Goal: Task Accomplishment & Management: Use online tool/utility

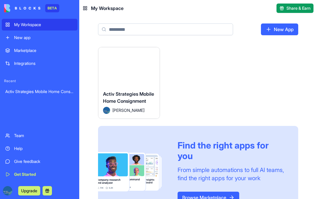
click at [111, 95] on span "Activ Strategies Mobile Home Consignment" at bounding box center [128, 97] width 51 height 13
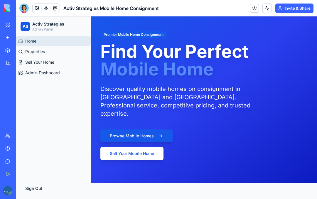
scroll to position [28, 0]
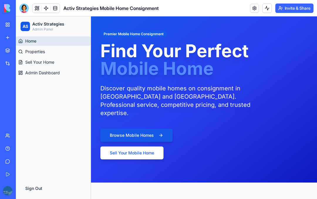
click at [25, 9] on div at bounding box center [23, 8] width 9 height 9
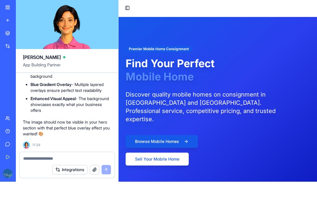
scroll to position [0, 0]
click at [43, 173] on textarea at bounding box center [67, 176] width 88 height 6
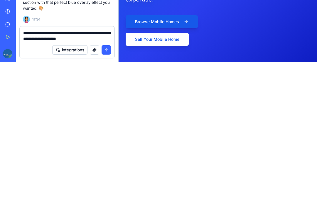
type textarea "**********"
click at [106, 182] on button "submit" at bounding box center [106, 186] width 9 height 9
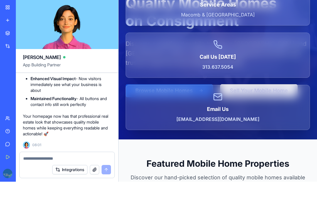
scroll to position [6380, 0]
click at [66, 173] on textarea at bounding box center [67, 176] width 88 height 6
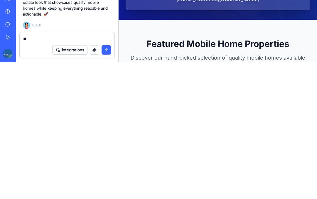
type textarea "*"
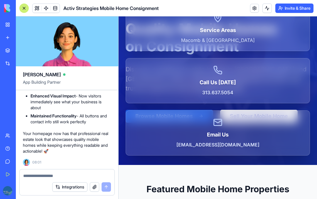
scroll to position [75, 0]
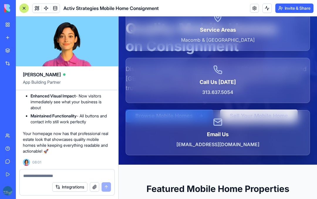
click at [82, 173] on textarea at bounding box center [67, 176] width 88 height 6
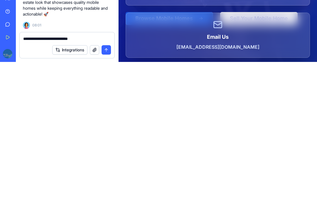
scroll to position [43, 0]
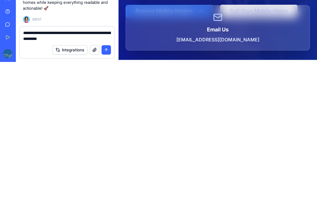
type textarea "**********"
click at [105, 182] on button "submit" at bounding box center [106, 186] width 9 height 9
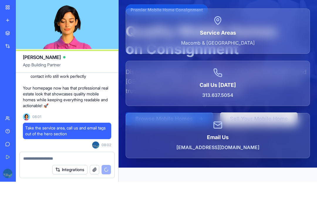
scroll to position [58, 0]
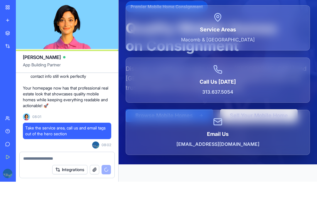
click at [302, 80] on h3 "Call Us [DATE]" at bounding box center [218, 82] width 170 height 8
click at [299, 88] on div "Call Us [DATE] [PHONE_NUMBER]" at bounding box center [218, 80] width 170 height 31
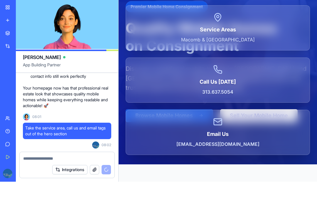
click at [314, 107] on div "Service Areas [GEOGRAPHIC_DATA] & [GEOGRAPHIC_DATA] Call Us [DATE] [PHONE_NUMBE…" at bounding box center [218, 80] width 199 height 150
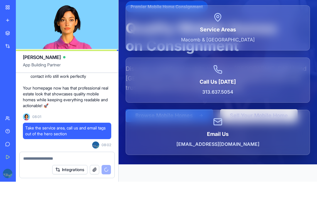
click at [312, 105] on div "Service Areas [GEOGRAPHIC_DATA] & [GEOGRAPHIC_DATA] Call Us [DATE] [PHONE_NUMBE…" at bounding box center [218, 80] width 199 height 150
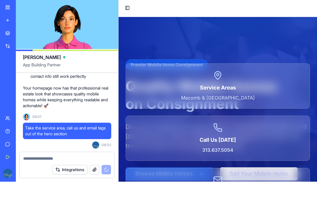
scroll to position [0, 0]
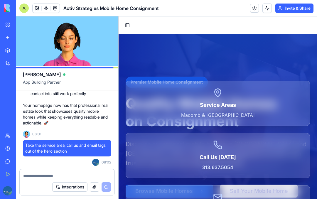
click at [302, 9] on button "Invite & Share" at bounding box center [295, 8] width 38 height 9
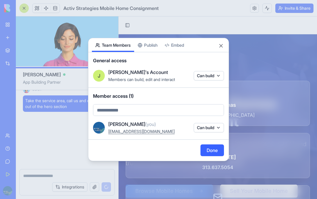
scroll to position [6452, 0]
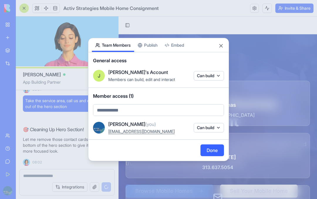
click at [153, 46] on body "BETA My Workspace New app Marketplace Integrations Recent Activ Strategies Mobi…" at bounding box center [158, 99] width 317 height 199
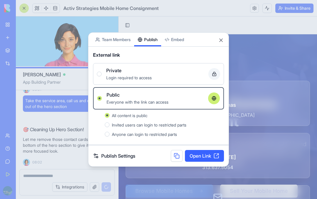
click at [210, 155] on link "Open Link" at bounding box center [204, 156] width 39 height 12
click at [220, 42] on button "Close" at bounding box center [221, 40] width 6 height 6
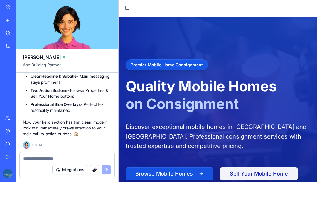
scroll to position [0, 0]
click at [127, 7] on button "Toggle Sidebar" at bounding box center [127, 8] width 8 height 8
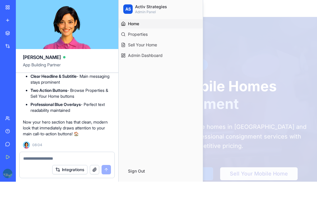
click at [140, 34] on span "Properties" at bounding box center [138, 34] width 20 height 6
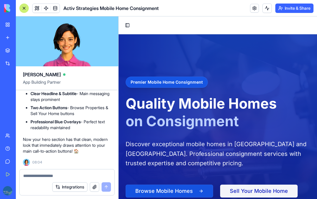
click at [126, 23] on button "Toggle Sidebar" at bounding box center [127, 25] width 8 height 8
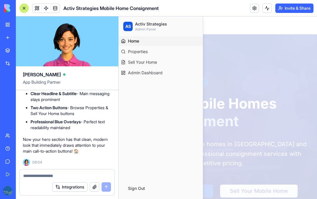
click at [127, 23] on div "AS" at bounding box center [127, 26] width 9 height 9
click at [66, 171] on div at bounding box center [67, 173] width 95 height 9
click at [68, 176] on textarea at bounding box center [67, 176] width 88 height 6
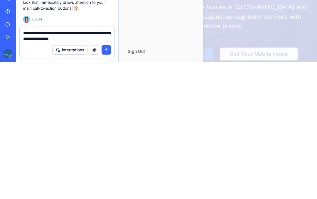
scroll to position [17, 0]
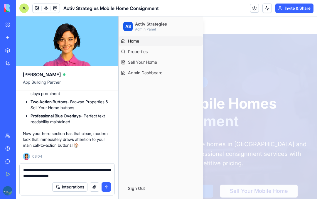
click at [91, 167] on textarea "**********" at bounding box center [67, 173] width 88 height 12
click at [89, 167] on textarea "**********" at bounding box center [67, 173] width 88 height 12
click at [163, 41] on link "Home" at bounding box center [161, 40] width 84 height 9
click at [280, 148] on div at bounding box center [218, 107] width 199 height 183
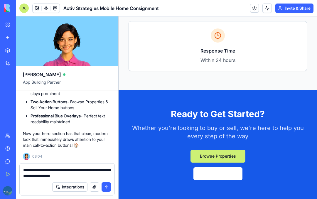
scroll to position [1534, 0]
click at [92, 167] on textarea "**********" at bounding box center [67, 173] width 88 height 12
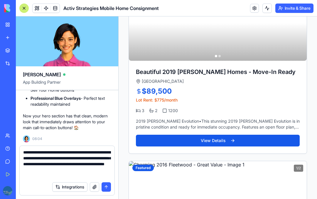
scroll to position [321, 0]
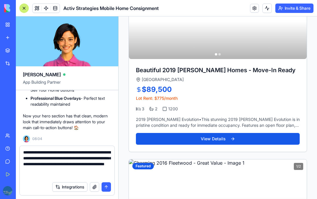
click at [268, 141] on button "View Details" at bounding box center [218, 139] width 164 height 12
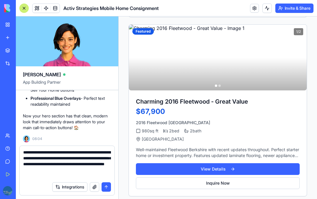
scroll to position [306, 0]
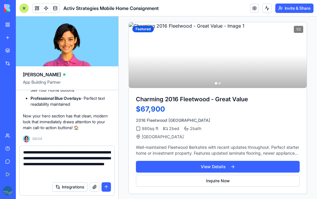
click at [268, 165] on button "View Details" at bounding box center [218, 167] width 164 height 12
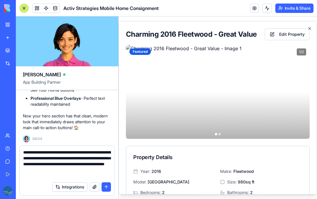
scroll to position [0, 0]
click at [87, 159] on textarea "**********" at bounding box center [67, 164] width 88 height 29
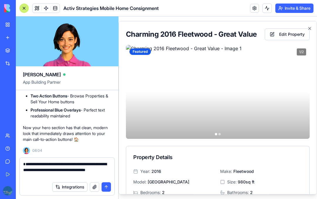
type textarea "**********"
click at [311, 26] on icon "button" at bounding box center [310, 28] width 5 height 5
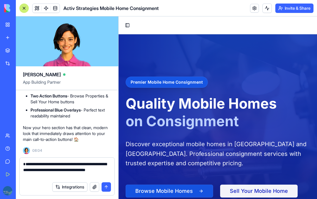
scroll to position [321, 0]
click at [128, 22] on button "Toggle Sidebar" at bounding box center [127, 25] width 8 height 8
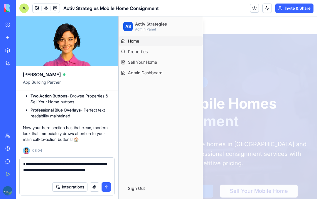
click at [126, 24] on div "AS Activ Strategies Admin Panel" at bounding box center [160, 26] width 75 height 11
click at [139, 42] on span "Home" at bounding box center [133, 41] width 11 height 6
click at [234, 64] on div at bounding box center [218, 107] width 199 height 183
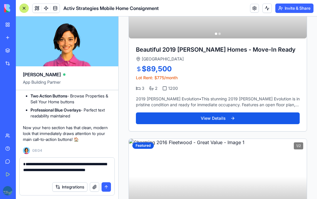
scroll to position [335, 0]
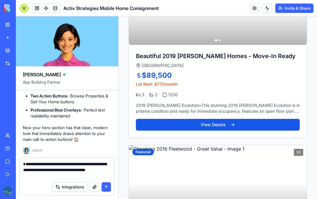
click at [244, 125] on button "View Details" at bounding box center [218, 125] width 164 height 12
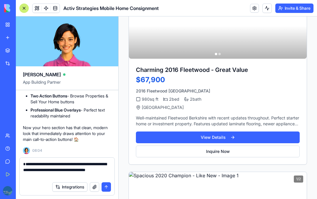
click at [246, 136] on button "View Details" at bounding box center [218, 138] width 164 height 12
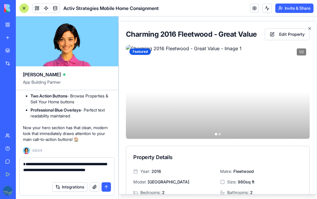
click at [287, 34] on button "Edit Property" at bounding box center [287, 34] width 45 height 12
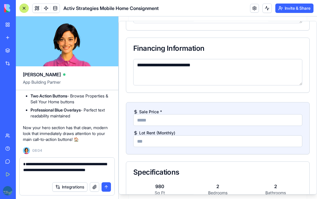
scroll to position [574, 0]
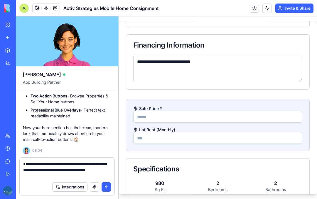
click at [194, 139] on input "Lot Rent (Monthly)" at bounding box center [217, 138] width 169 height 12
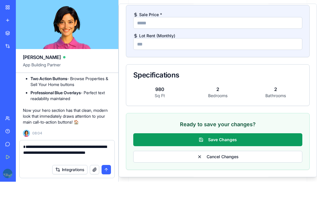
type input "***"
click at [235, 137] on button "Save Changes" at bounding box center [217, 139] width 169 height 13
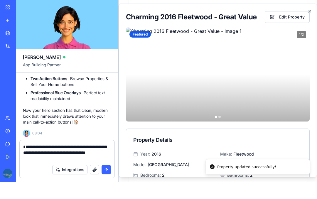
scroll to position [0, 0]
click at [308, 10] on icon "button" at bounding box center [310, 11] width 5 height 5
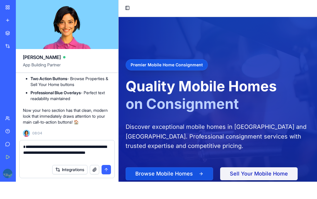
scroll to position [335, 0]
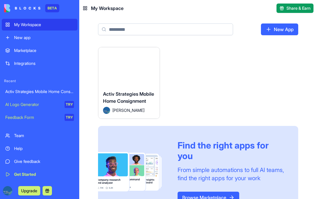
click at [133, 101] on span "Activ Strategies Mobile Home Consignment" at bounding box center [128, 97] width 51 height 13
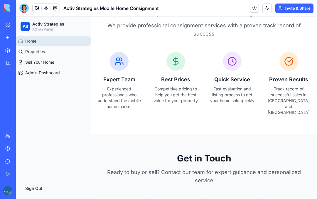
click at [21, 8] on div at bounding box center [23, 8] width 9 height 9
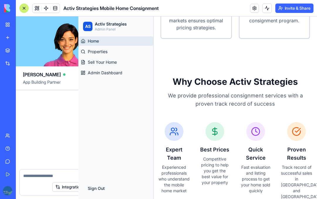
scroll to position [6635, 0]
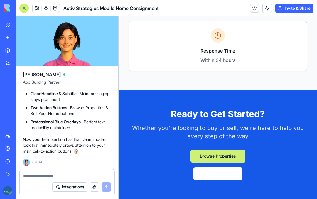
click at [40, 175] on textarea at bounding box center [67, 176] width 88 height 6
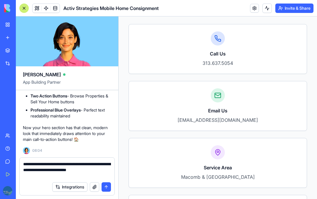
scroll to position [1376, 0]
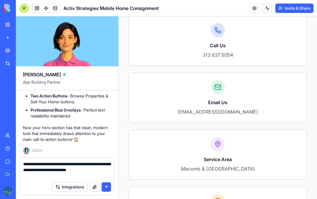
click at [47, 161] on textarea "**********" at bounding box center [67, 170] width 88 height 18
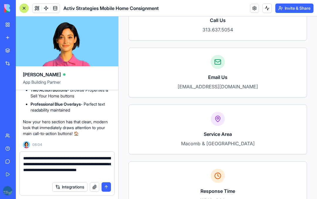
scroll to position [1401, 0]
click at [104, 156] on textarea "**********" at bounding box center [67, 166] width 88 height 23
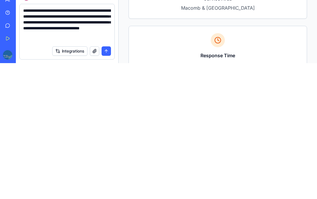
scroll to position [17, 0]
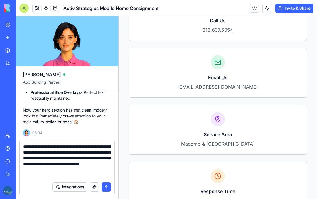
click at [80, 157] on textarea "**********" at bounding box center [67, 161] width 88 height 35
type textarea "**********"
click at [106, 182] on button "submit" at bounding box center [106, 186] width 9 height 9
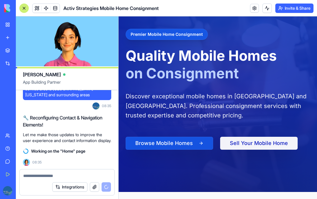
scroll to position [48, 0]
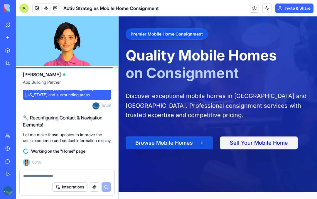
click at [275, 154] on div "Premier Mobile Home Consignment Quality Mobile Homes on Consignment Discover ex…" at bounding box center [218, 89] width 199 height 206
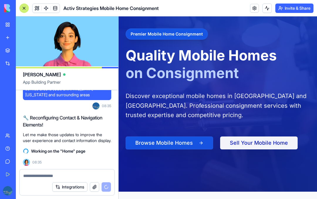
click at [276, 142] on button "Sell Your Mobile Home" at bounding box center [259, 143] width 78 height 13
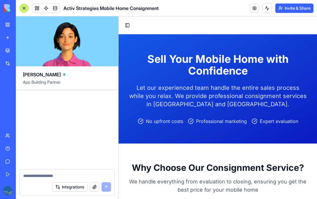
scroll to position [6934, 0]
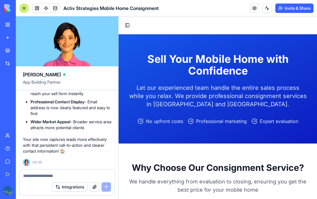
click at [126, 25] on button "Toggle Sidebar" at bounding box center [127, 25] width 8 height 8
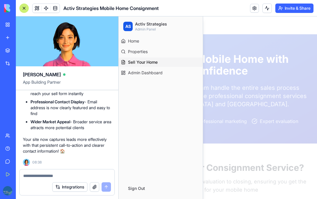
click at [129, 28] on div "AS Activ Strategies Admin Panel" at bounding box center [160, 26] width 75 height 11
click at [138, 43] on span "Home" at bounding box center [133, 41] width 11 height 6
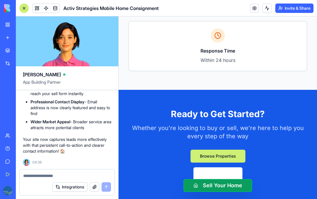
scroll to position [1549, 0]
click at [60, 173] on textarea at bounding box center [67, 176] width 88 height 6
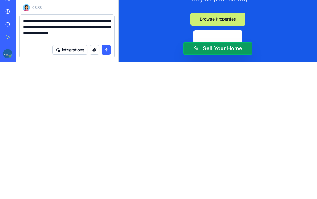
click at [69, 155] on textarea "**********" at bounding box center [67, 166] width 88 height 23
click at [51, 155] on textarea "**********" at bounding box center [67, 166] width 88 height 23
click at [52, 155] on textarea "**********" at bounding box center [67, 166] width 88 height 23
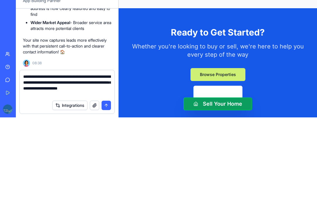
scroll to position [6952, 0]
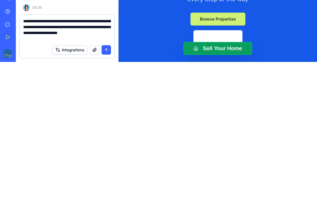
click at [58, 155] on textarea "**********" at bounding box center [67, 166] width 88 height 23
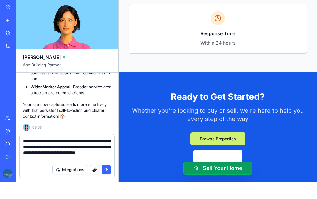
type textarea "**********"
click at [107, 182] on button "submit" at bounding box center [106, 186] width 9 height 9
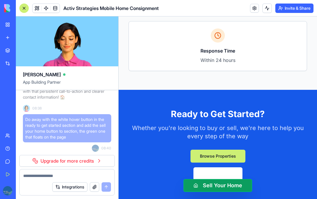
scroll to position [1549, 0]
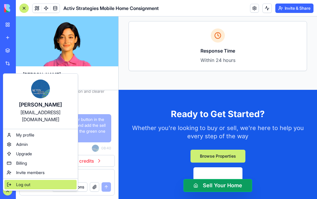
click at [26, 182] on span "Log out" at bounding box center [23, 185] width 14 height 6
